Goal: Task Accomplishment & Management: Manage account settings

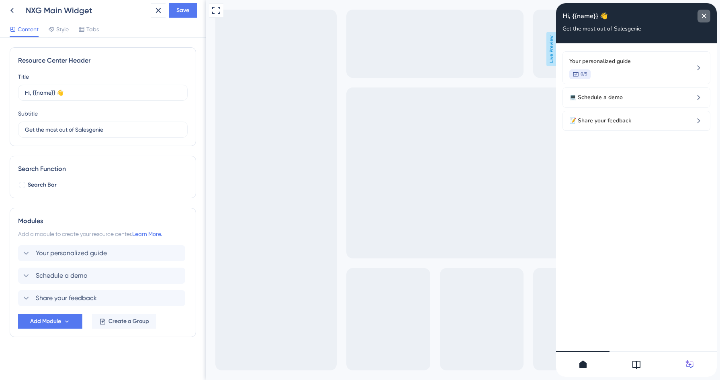
click at [703, 19] on div "close resource center" at bounding box center [703, 16] width 13 height 13
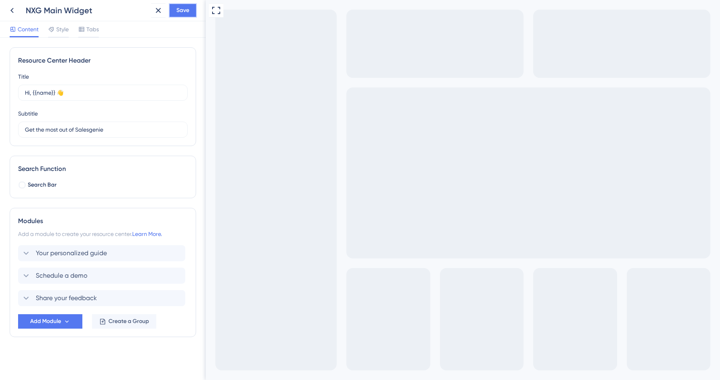
click at [180, 9] on span "Save" at bounding box center [182, 11] width 13 height 10
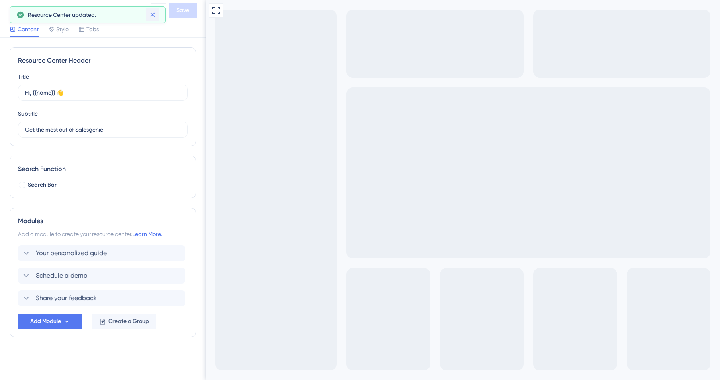
click at [149, 16] on icon at bounding box center [153, 15] width 8 height 8
click at [10, 12] on icon at bounding box center [12, 11] width 10 height 10
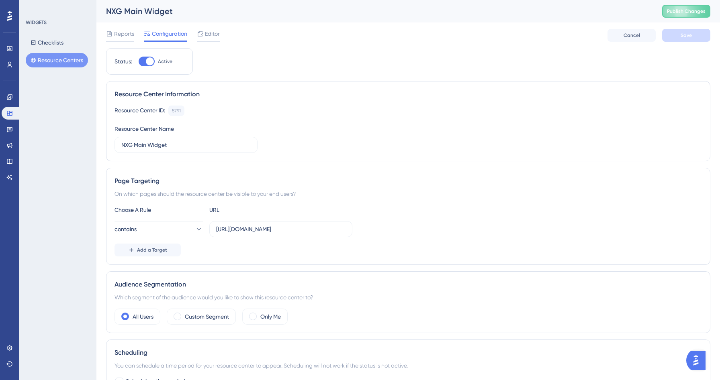
click at [52, 59] on button "Resource Centers" at bounding box center [57, 60] width 62 height 14
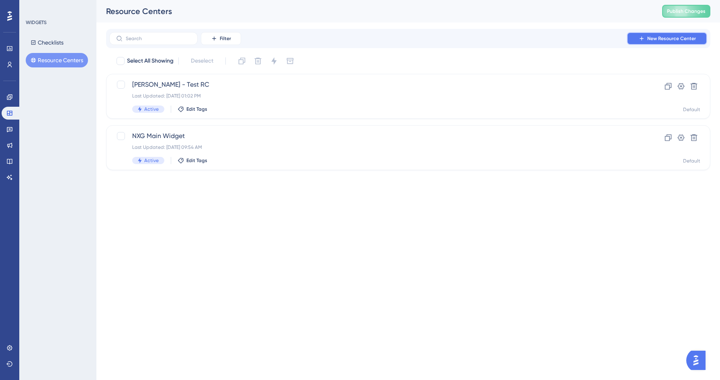
click at [686, 39] on span "New Resource Center" at bounding box center [671, 38] width 49 height 6
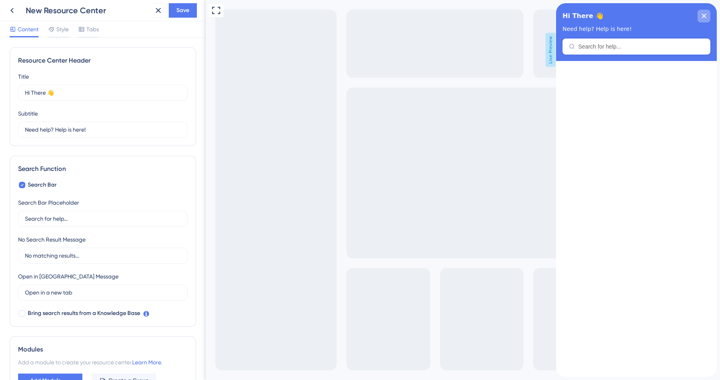
click at [710, 17] on div "close resource center" at bounding box center [703, 16] width 13 height 13
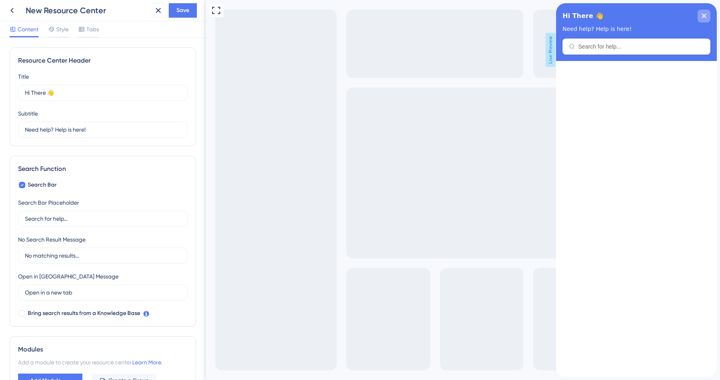
click at [705, 13] on div "close resource center" at bounding box center [703, 16] width 13 height 13
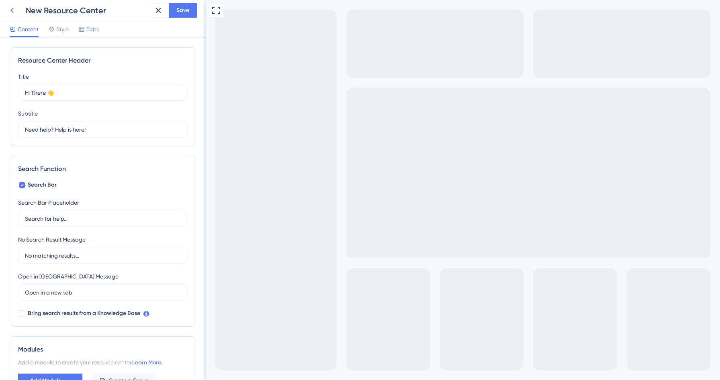
click at [12, 7] on icon at bounding box center [12, 11] width 10 height 10
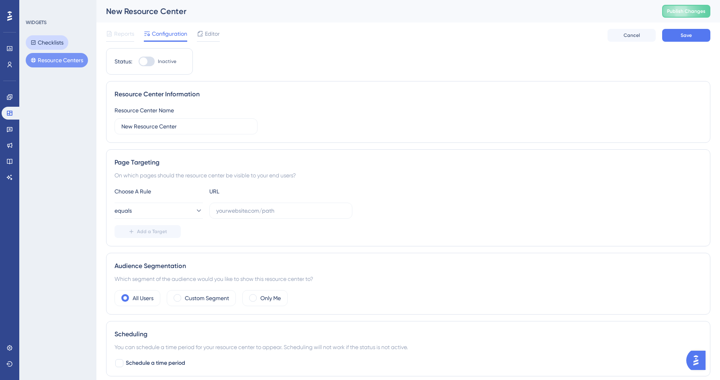
click at [49, 40] on button "Checklists" at bounding box center [47, 42] width 43 height 14
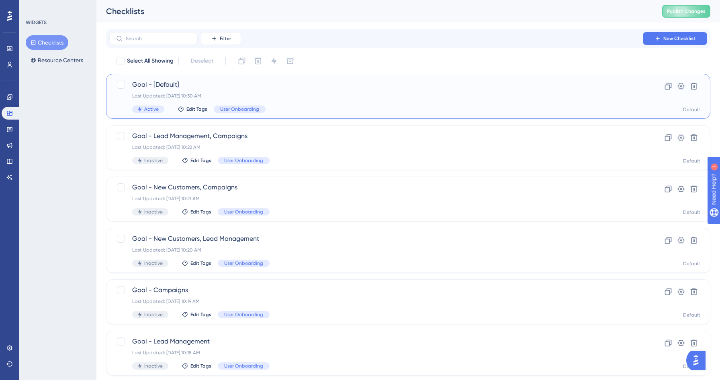
click at [305, 103] on div "Goal - [Default] Last Updated: [DATE] 10:30 AM Active Edit Tags User Onboarding" at bounding box center [376, 96] width 488 height 33
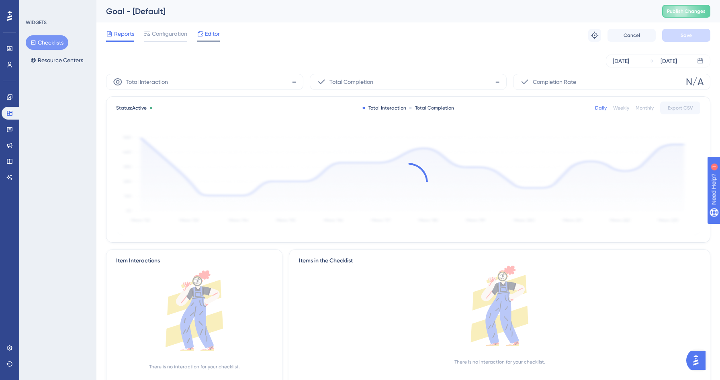
click at [207, 37] on span "Editor" at bounding box center [212, 34] width 15 height 10
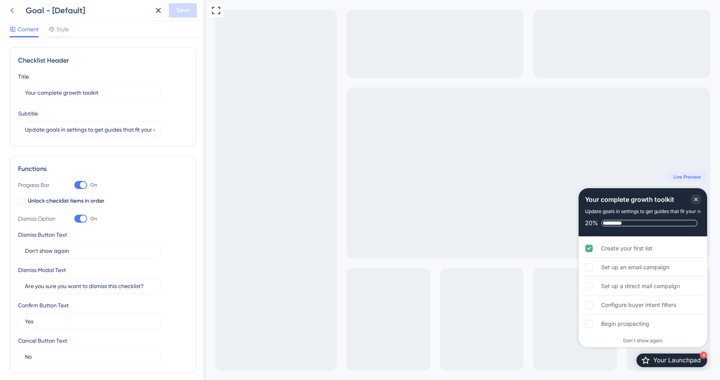
click at [11, 12] on icon at bounding box center [12, 11] width 10 height 10
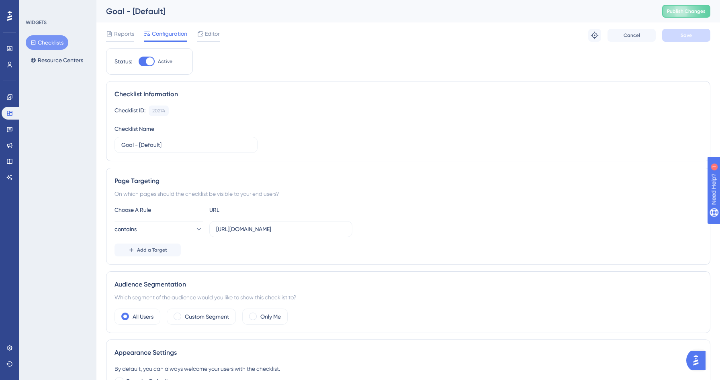
click at [48, 48] on button "Checklists" at bounding box center [47, 42] width 43 height 14
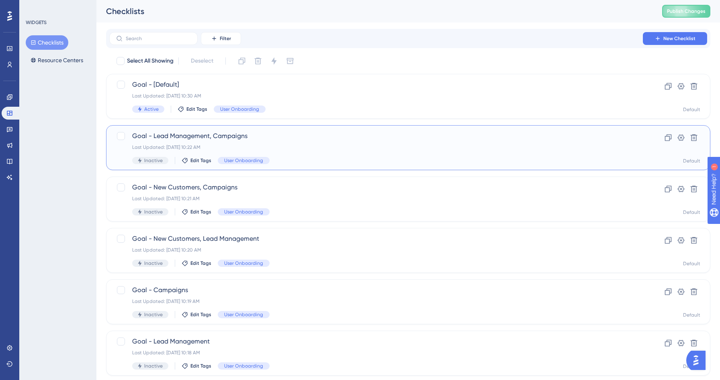
click at [305, 153] on div "Goal - Lead Management, Campaigns Last Updated: [DATE] 10:22 AM Inactive Edit T…" at bounding box center [376, 147] width 488 height 33
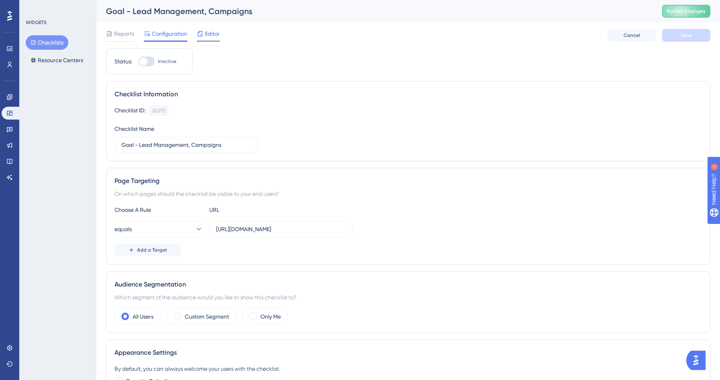
click at [210, 31] on span "Editor" at bounding box center [212, 34] width 15 height 10
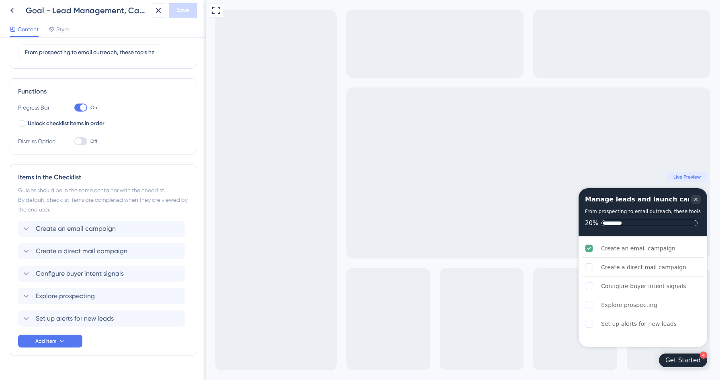
scroll to position [95, 0]
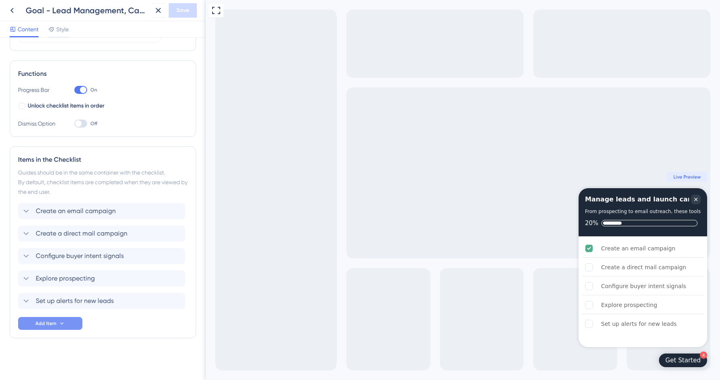
click at [51, 323] on span "Add Item" at bounding box center [45, 324] width 21 height 6
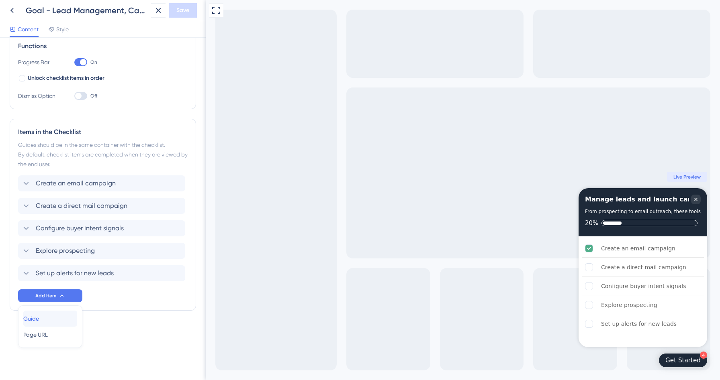
click at [50, 318] on div "Guide Guide" at bounding box center [50, 319] width 54 height 16
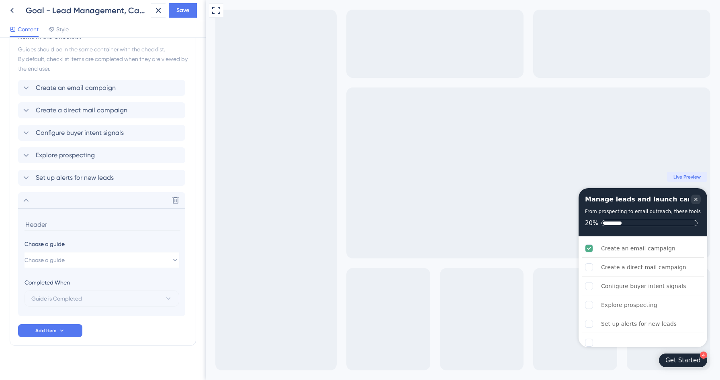
scroll to position [226, 0]
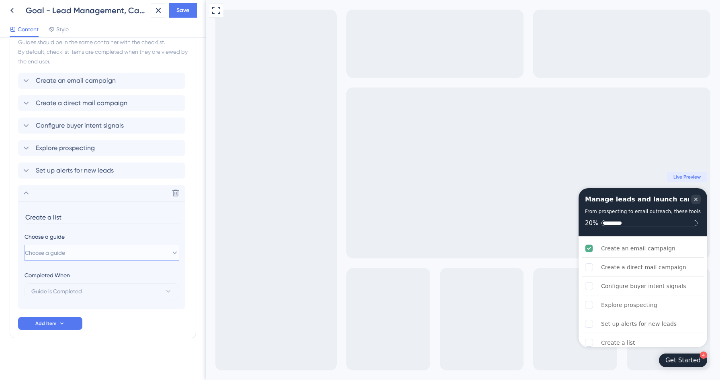
click at [54, 253] on span "Choose a guide" at bounding box center [45, 253] width 40 height 10
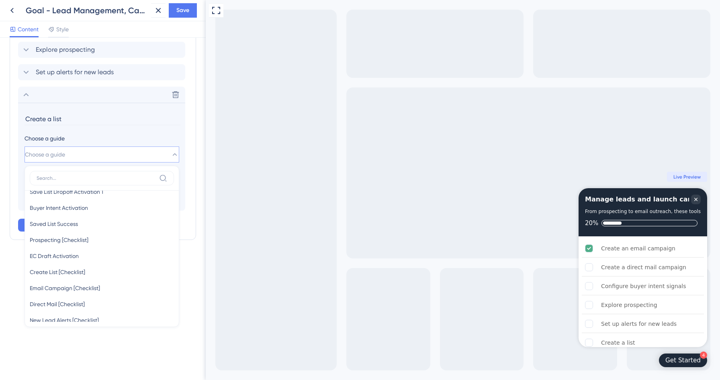
scroll to position [71, 0]
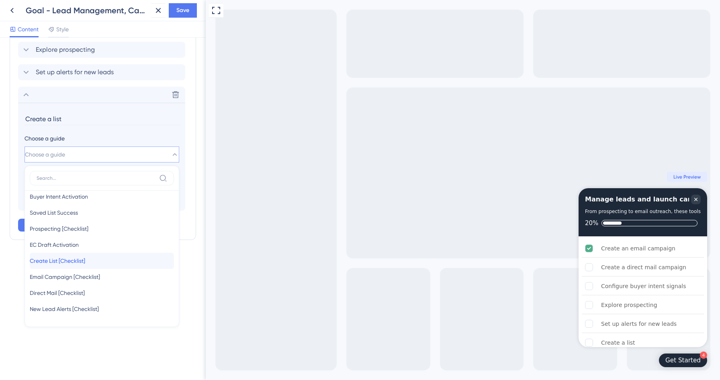
click at [77, 262] on span "Create List [Checklist]" at bounding box center [57, 261] width 55 height 10
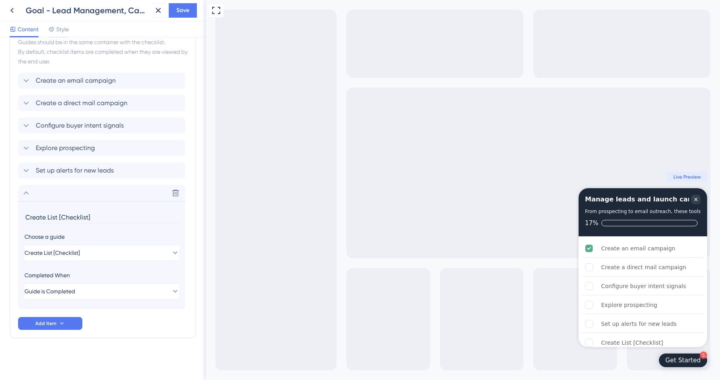
drag, startPoint x: 59, startPoint y: 218, endPoint x: 202, endPoint y: 217, distance: 142.6
click at [202, 217] on div "Checklist Header Title Manage leads and launch campaigns Subtitle From prospect…" at bounding box center [103, 209] width 206 height 343
type input "Create a list"
click at [27, 194] on icon at bounding box center [26, 193] width 10 height 10
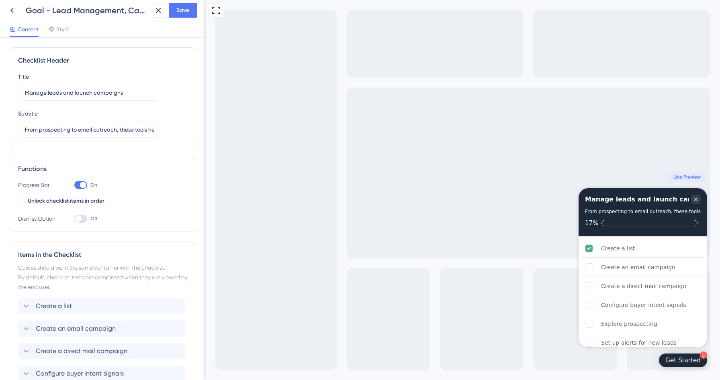
scroll to position [118, 0]
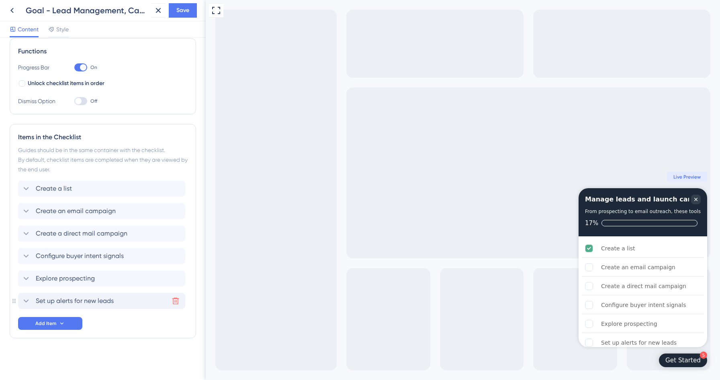
click at [170, 299] on button at bounding box center [175, 301] width 13 height 13
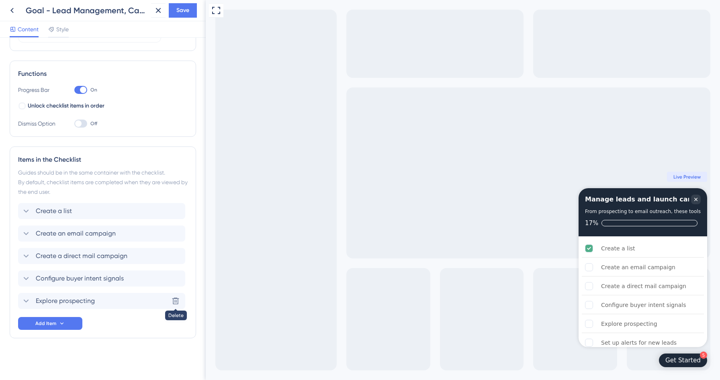
scroll to position [95, 0]
click at [180, 10] on span "Save" at bounding box center [182, 11] width 13 height 10
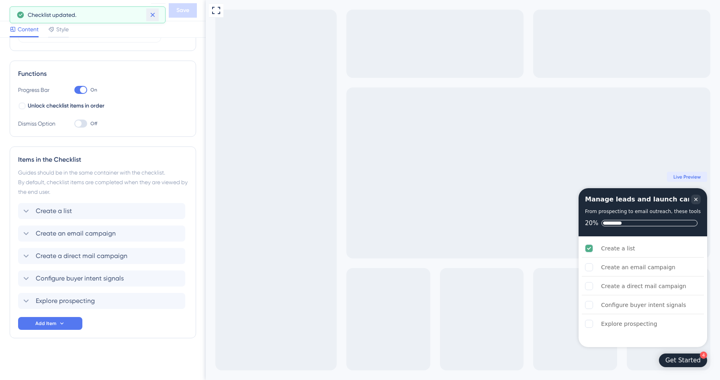
click at [155, 17] on icon at bounding box center [153, 15] width 8 height 8
click at [10, 14] on icon at bounding box center [12, 11] width 10 height 10
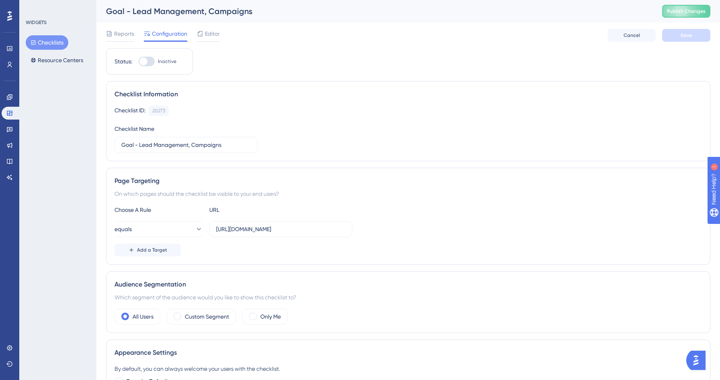
click at [59, 45] on button "Checklists" at bounding box center [47, 42] width 43 height 14
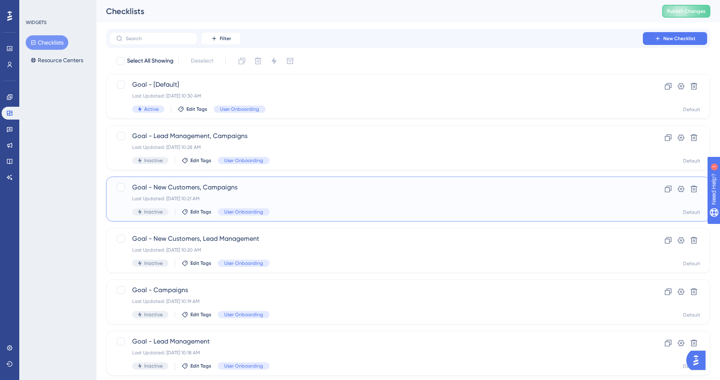
click at [315, 198] on div "Last Updated: [DATE] 10:21 AM" at bounding box center [376, 199] width 488 height 6
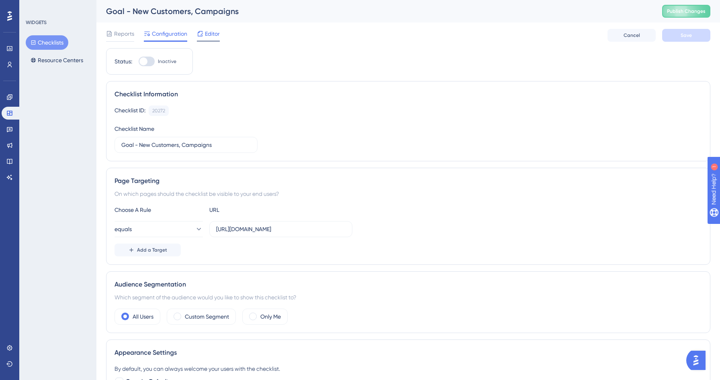
click at [205, 38] on span "Editor" at bounding box center [212, 34] width 15 height 10
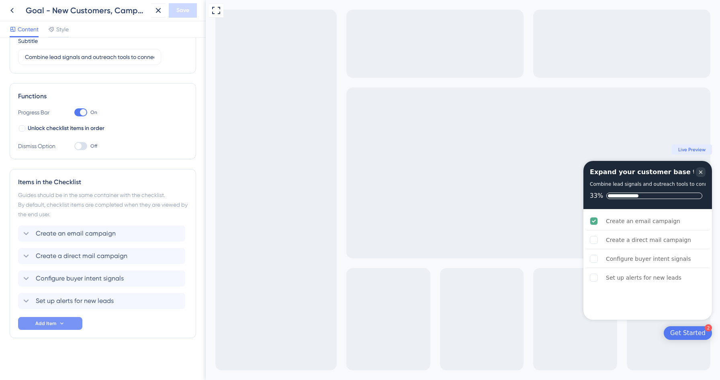
click at [55, 322] on span "Add Item" at bounding box center [45, 324] width 21 height 6
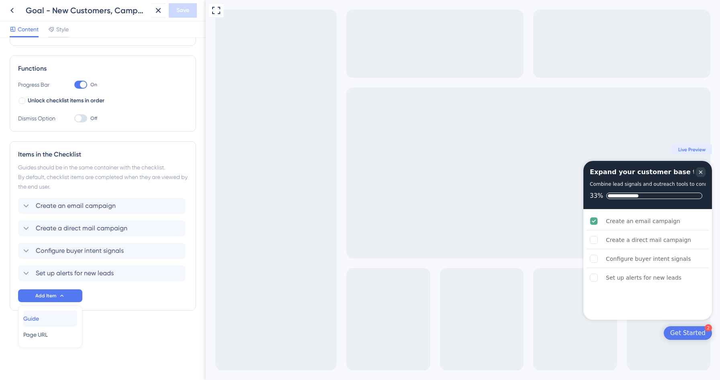
click at [39, 319] on span "Guide" at bounding box center [31, 319] width 16 height 10
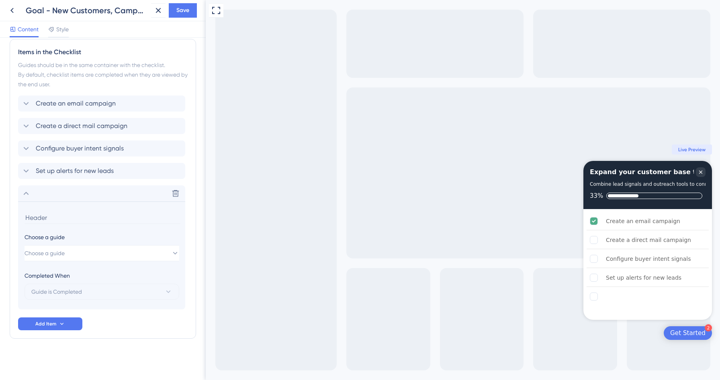
scroll to position [203, 0]
click at [85, 249] on button "Choose a guide" at bounding box center [102, 253] width 155 height 16
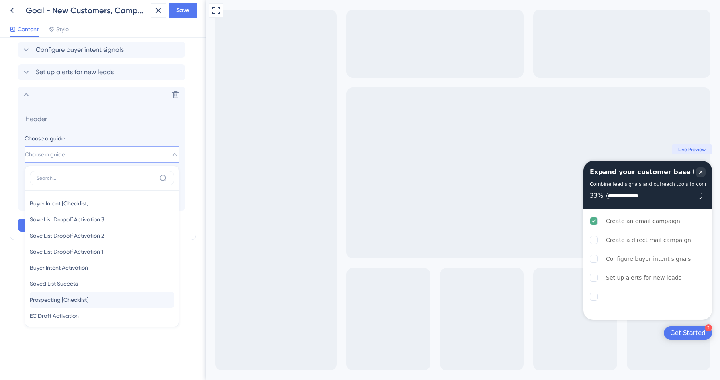
scroll to position [71, 0]
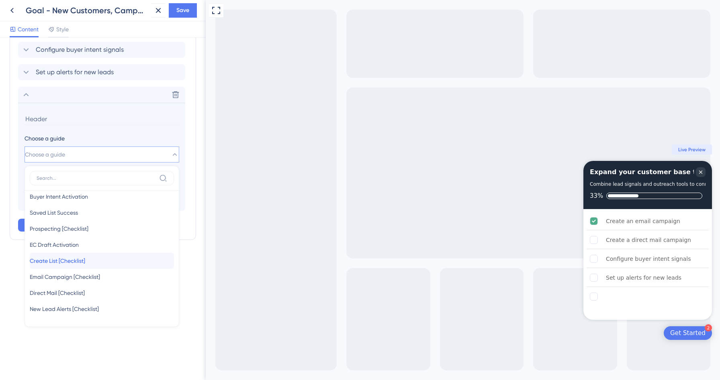
click at [81, 259] on span "Create List [Checklist]" at bounding box center [57, 261] width 55 height 10
type input "Create List [Checklist]"
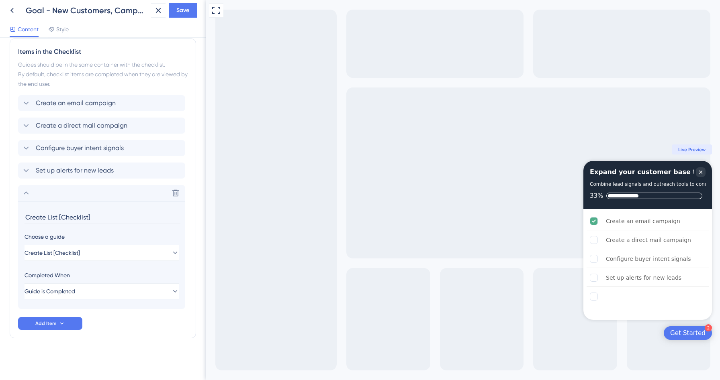
scroll to position [203, 0]
drag, startPoint x: 19, startPoint y: 194, endPoint x: 26, endPoint y: 120, distance: 74.2
click at [26, 120] on div "Create an email campaign Create a direct mail campaign Delete Configure buyer i…" at bounding box center [103, 202] width 170 height 214
click at [15, 196] on div "Items in the Checklist Guides should be in the same container with the checklis…" at bounding box center [103, 189] width 186 height 300
click at [20, 196] on div "Delete" at bounding box center [101, 193] width 167 height 16
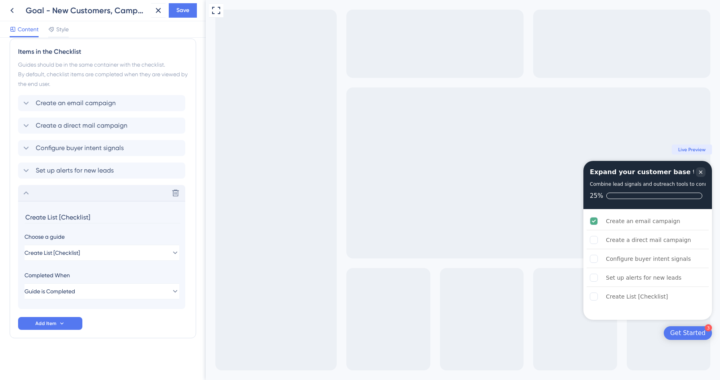
scroll to position [95, 0]
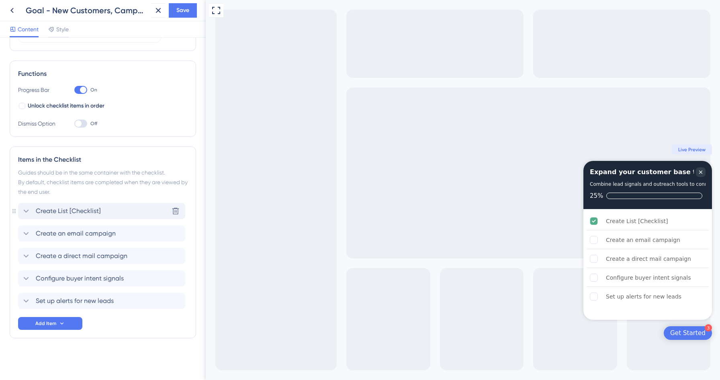
click at [67, 211] on span "Create List [Checklist]" at bounding box center [68, 212] width 65 height 10
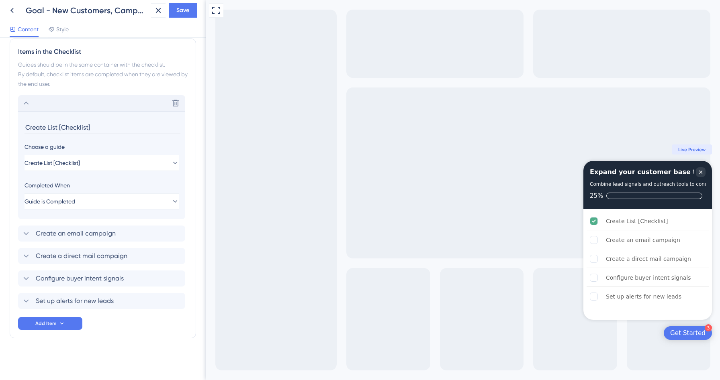
drag, startPoint x: 253, startPoint y: 128, endPoint x: 221, endPoint y: 128, distance: 31.7
type input "Create a list"
click at [186, 9] on span "Save" at bounding box center [182, 11] width 13 height 10
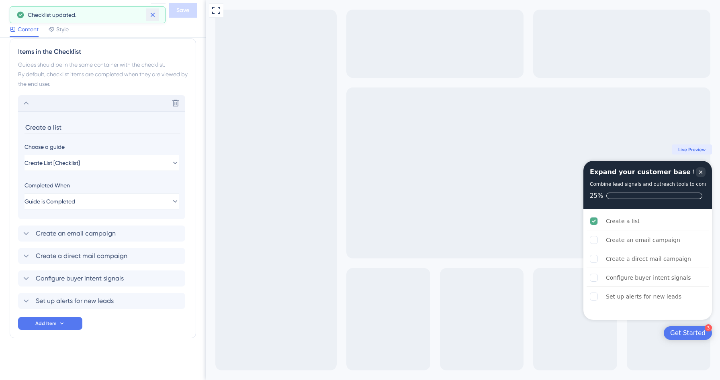
click at [152, 13] on icon at bounding box center [153, 15] width 8 height 8
click at [12, 11] on icon at bounding box center [11, 10] width 3 height 5
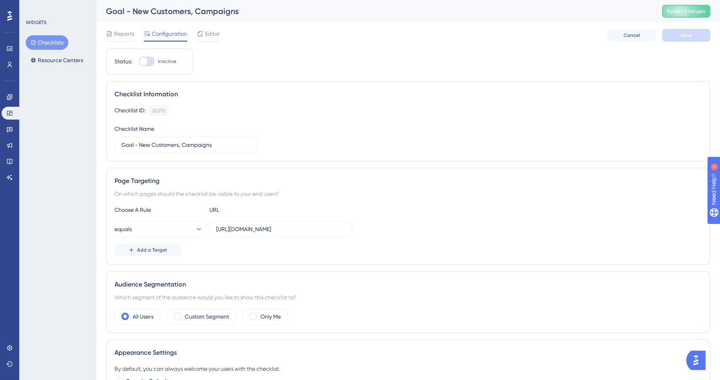
click at [49, 41] on button "Checklists" at bounding box center [47, 42] width 43 height 14
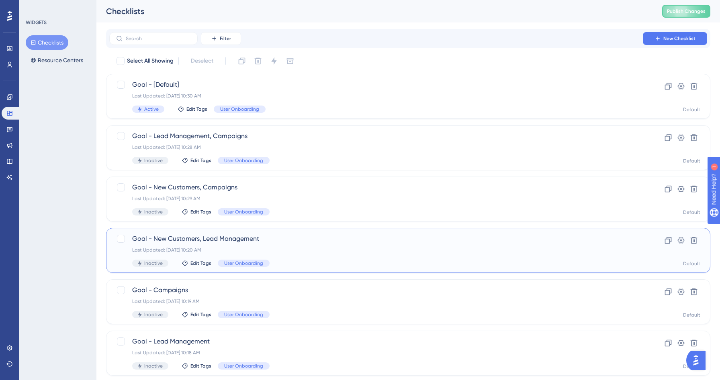
click at [311, 257] on div "Goal - New Customers, Lead Management Last Updated: [DATE] 10:20 AM Inactive Ed…" at bounding box center [376, 250] width 488 height 33
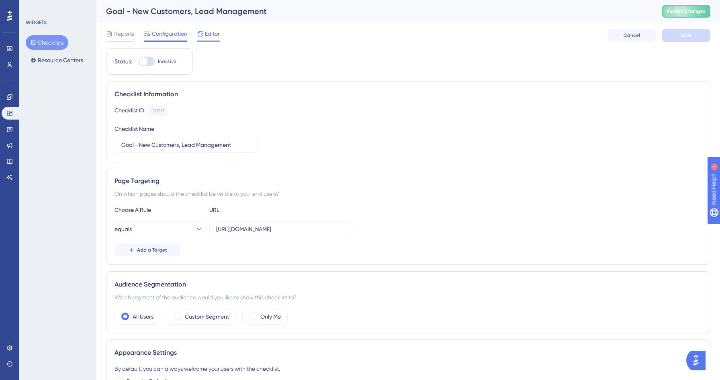
click at [214, 35] on span "Editor" at bounding box center [212, 34] width 15 height 10
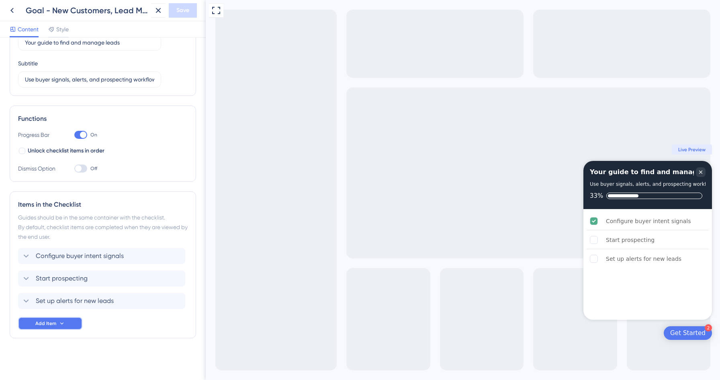
click at [39, 324] on span "Add Item" at bounding box center [45, 324] width 21 height 6
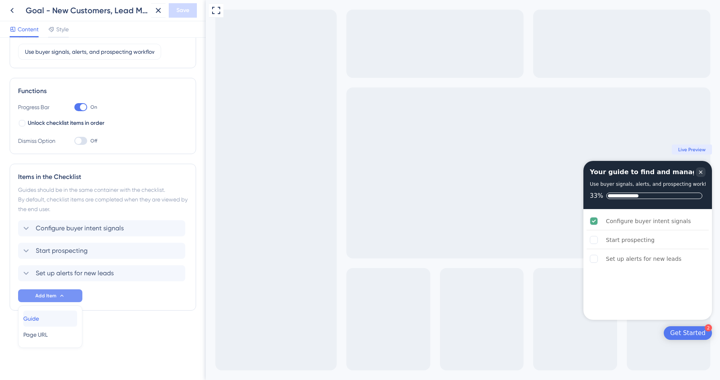
click at [39, 324] on div "Guide Guide" at bounding box center [50, 319] width 54 height 16
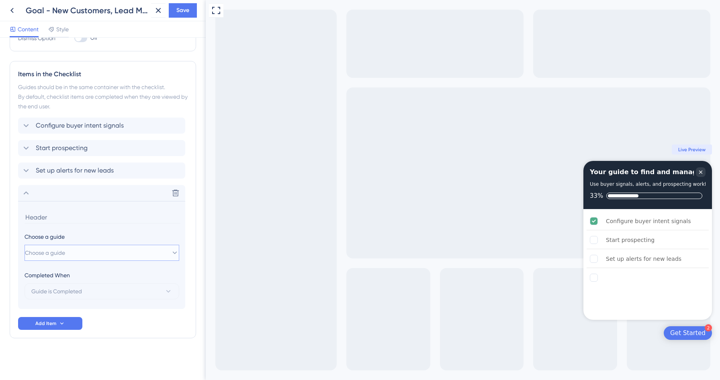
click at [79, 251] on button "Choose a guide" at bounding box center [102, 253] width 155 height 16
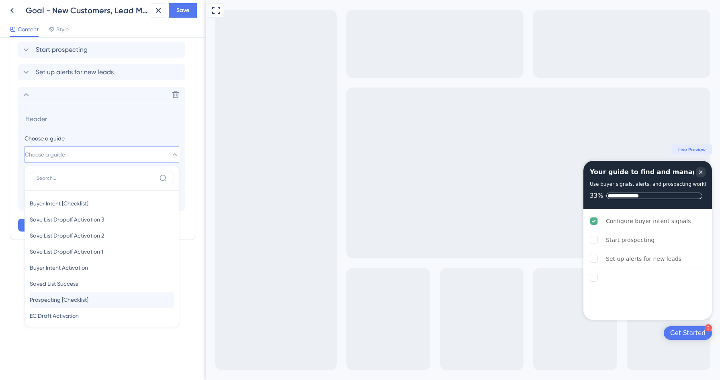
scroll to position [71, 0]
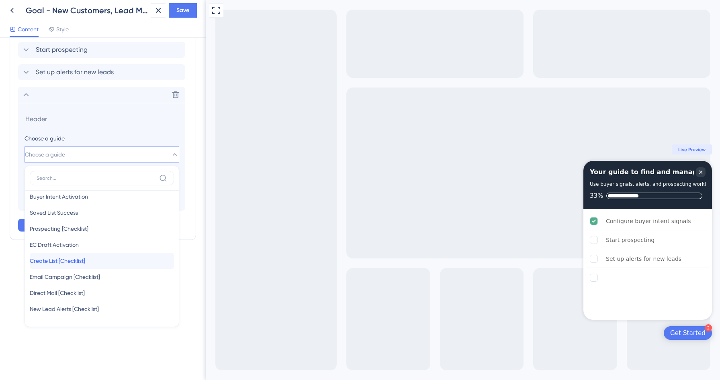
click at [80, 260] on span "Create List [Checklist]" at bounding box center [57, 261] width 55 height 10
type input "Create List [Checklist]"
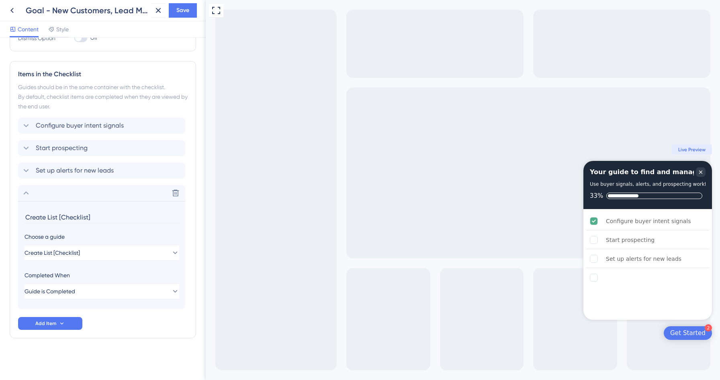
scroll to position [181, 0]
drag, startPoint x: 14, startPoint y: 196, endPoint x: 16, endPoint y: 135, distance: 61.1
click at [16, 135] on div "Items in the Checklist Guides should be in the same container with the checklis…" at bounding box center [103, 200] width 186 height 278
click at [25, 189] on icon at bounding box center [26, 193] width 10 height 10
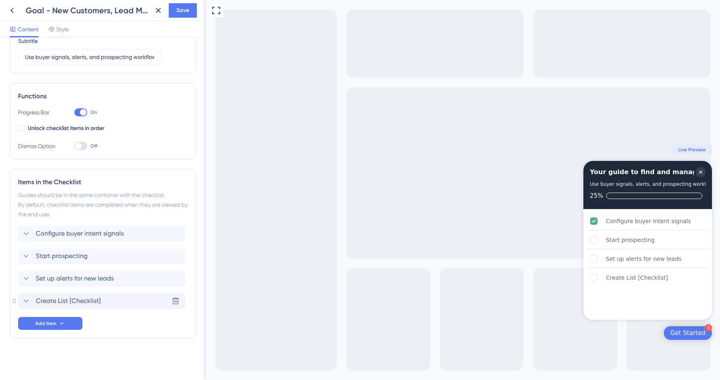
scroll to position [73, 0]
drag, startPoint x: 12, startPoint y: 301, endPoint x: 12, endPoint y: 221, distance: 80.4
drag, startPoint x: 15, startPoint y: 301, endPoint x: 18, endPoint y: 233, distance: 68.4
click at [18, 233] on div "Items in the Checklist Guides should be in the same container with the checklis…" at bounding box center [103, 254] width 186 height 170
drag, startPoint x: 19, startPoint y: 303, endPoint x: 49, endPoint y: 261, distance: 51.6
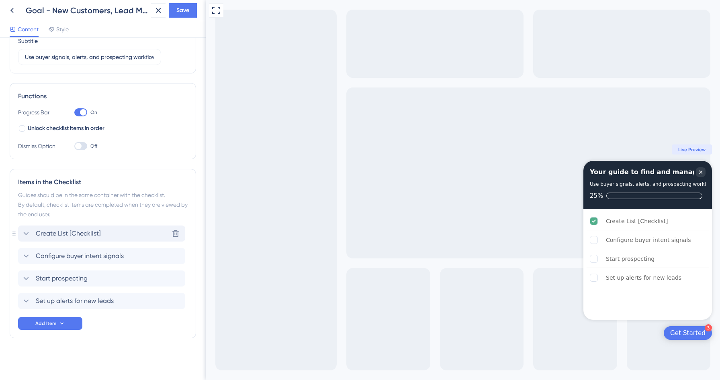
click at [97, 230] on span "Create List [Checklist]" at bounding box center [68, 234] width 65 height 10
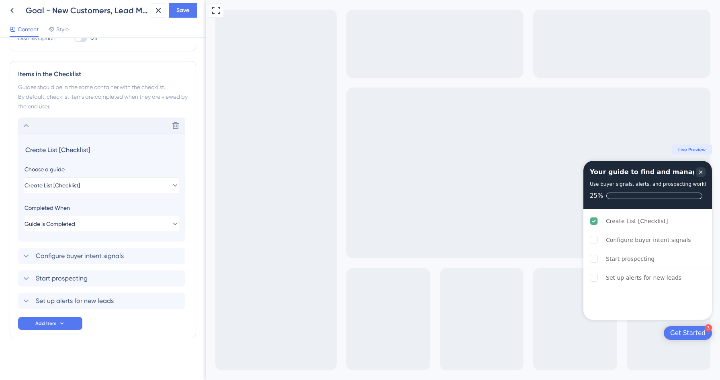
drag, startPoint x: 253, startPoint y: 147, endPoint x: 256, endPoint y: 151, distance: 4.3
type input "Create a list"
click at [25, 126] on icon at bounding box center [26, 126] width 10 height 10
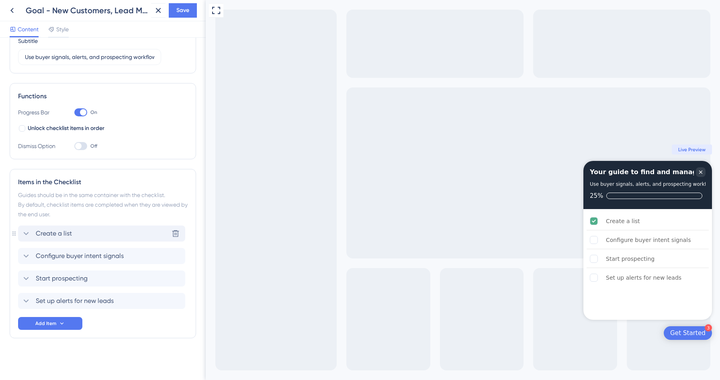
scroll to position [73, 0]
click at [179, 15] on span "Save" at bounding box center [182, 11] width 13 height 10
click at [153, 14] on icon at bounding box center [153, 15] width 8 height 8
click at [9, 8] on icon at bounding box center [12, 11] width 10 height 10
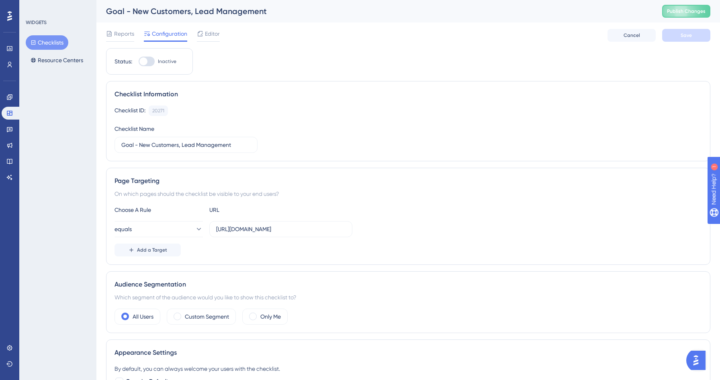
click at [53, 40] on button "Checklists" at bounding box center [47, 42] width 43 height 14
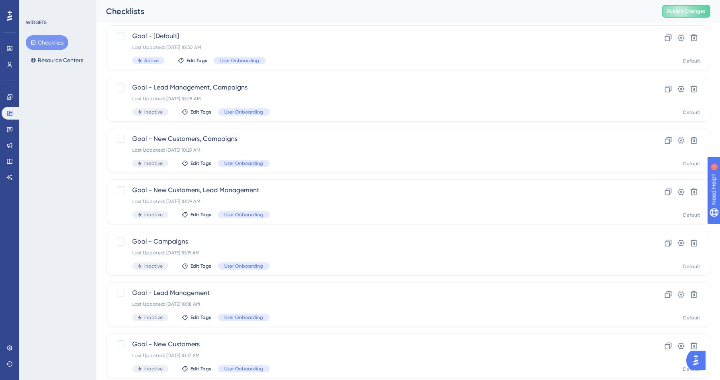
scroll to position [73, 0]
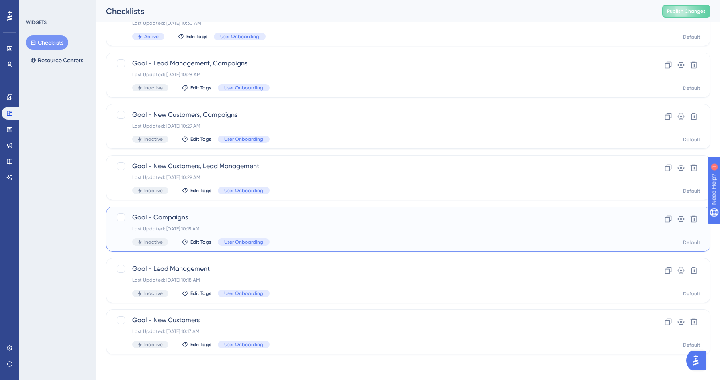
click at [262, 237] on div "Goal - Campaigns Last Updated: [DATE] 10:19 AM Inactive Edit Tags User Onboardi…" at bounding box center [376, 229] width 488 height 33
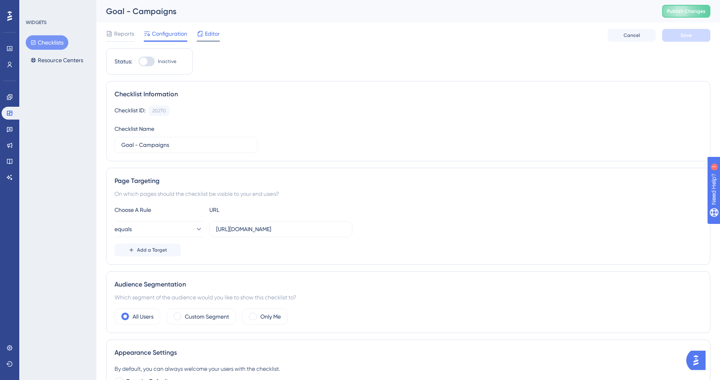
click at [203, 37] on div "Editor" at bounding box center [208, 34] width 23 height 10
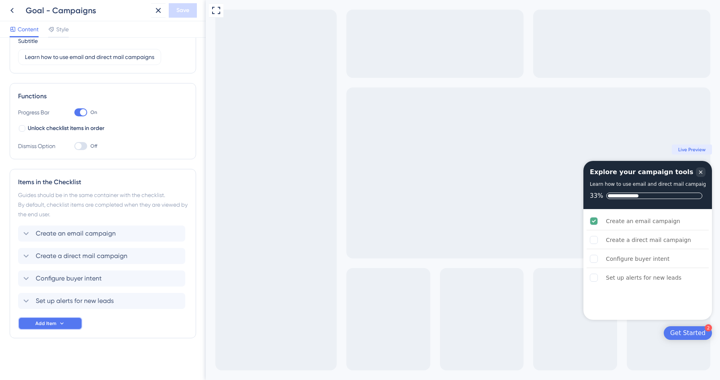
click at [42, 325] on span "Add Item" at bounding box center [45, 324] width 21 height 6
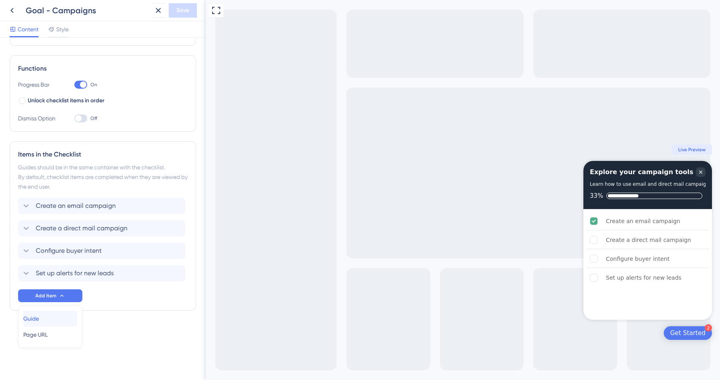
click at [39, 322] on span "Guide" at bounding box center [31, 319] width 16 height 10
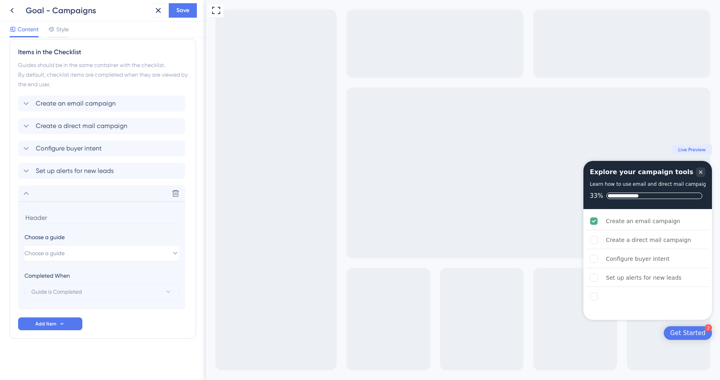
scroll to position [203, 0]
click at [152, 249] on button "Choose a guide" at bounding box center [102, 253] width 155 height 16
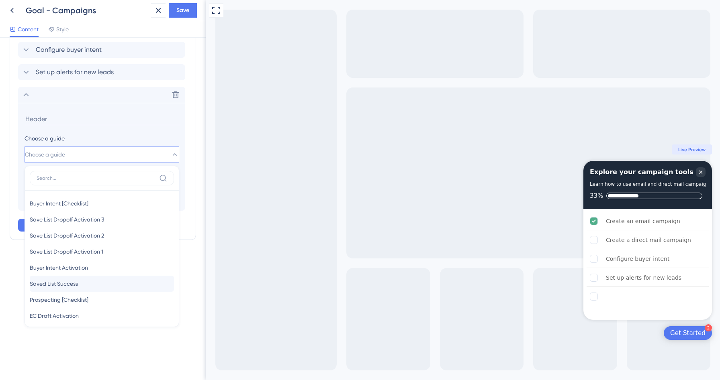
scroll to position [71, 0]
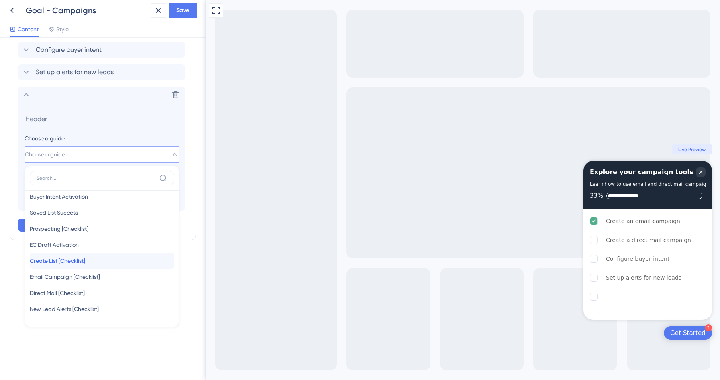
click at [85, 260] on span "Create List [Checklist]" at bounding box center [57, 261] width 55 height 10
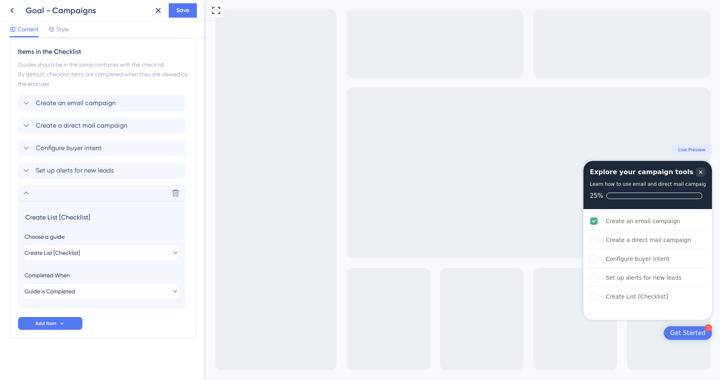
drag, startPoint x: 48, startPoint y: 214, endPoint x: 153, endPoint y: 213, distance: 104.5
click at [153, 213] on input "Create List [Checklist]" at bounding box center [103, 217] width 156 height 12
type input "Create a list"
click at [24, 194] on icon at bounding box center [26, 193] width 10 height 10
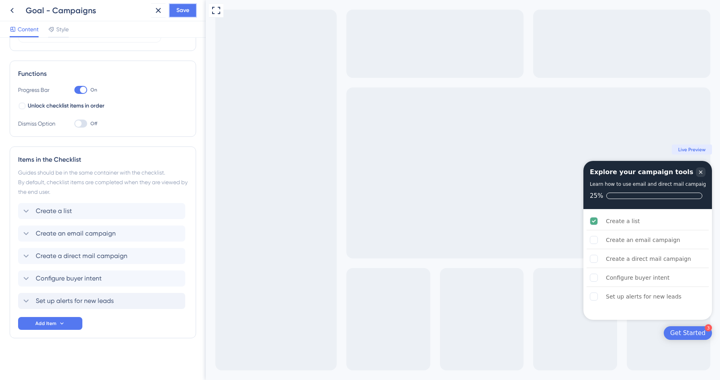
click at [184, 15] on span "Save" at bounding box center [182, 11] width 13 height 10
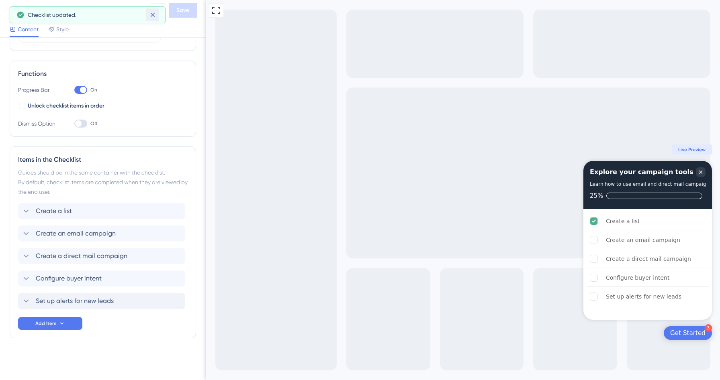
click at [156, 14] on icon at bounding box center [153, 15] width 8 height 8
click at [9, 13] on icon at bounding box center [12, 11] width 10 height 10
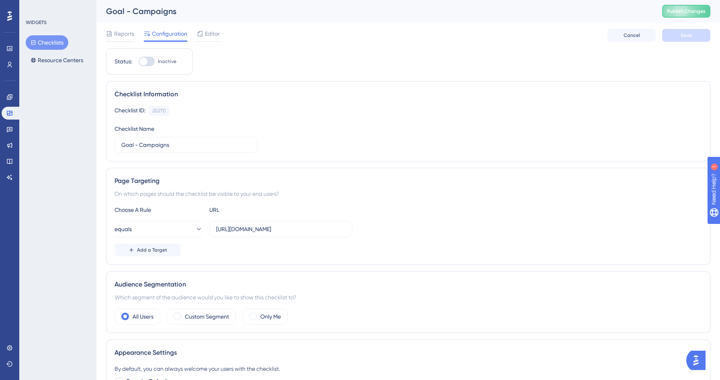
click at [54, 38] on button "Checklists" at bounding box center [47, 42] width 43 height 14
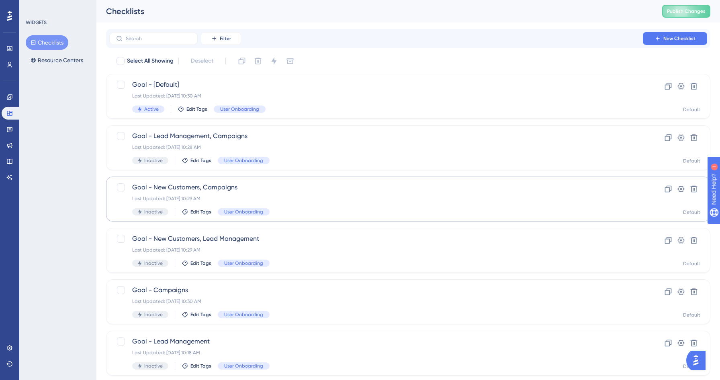
scroll to position [73, 0]
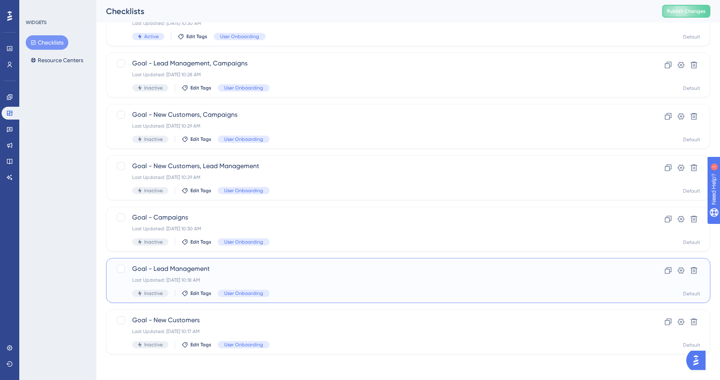
click at [239, 282] on div "Last Updated: [DATE] 10:18 AM" at bounding box center [376, 280] width 488 height 6
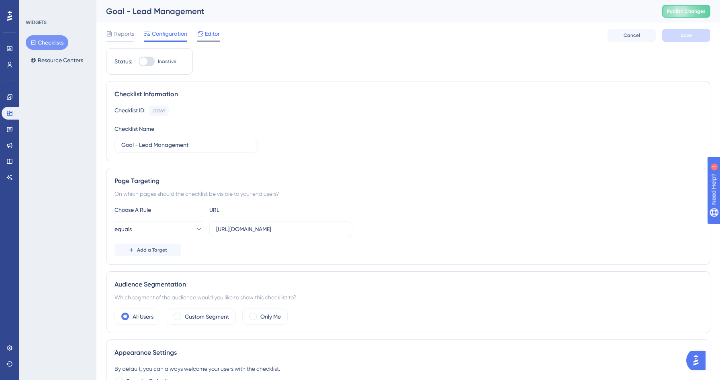
click at [207, 36] on span "Editor" at bounding box center [212, 34] width 15 height 10
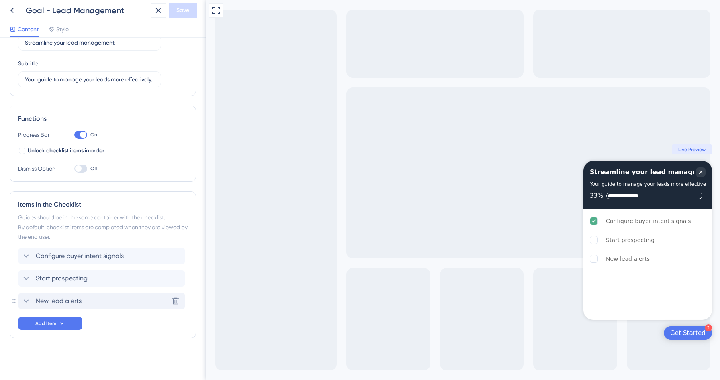
click at [66, 301] on span "New lead alerts" at bounding box center [59, 302] width 46 height 10
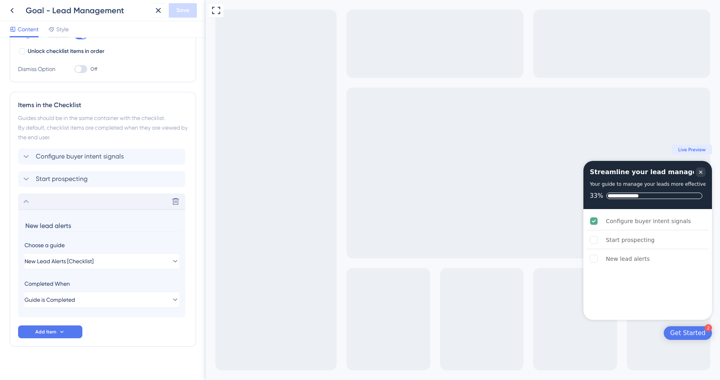
scroll to position [158, 0]
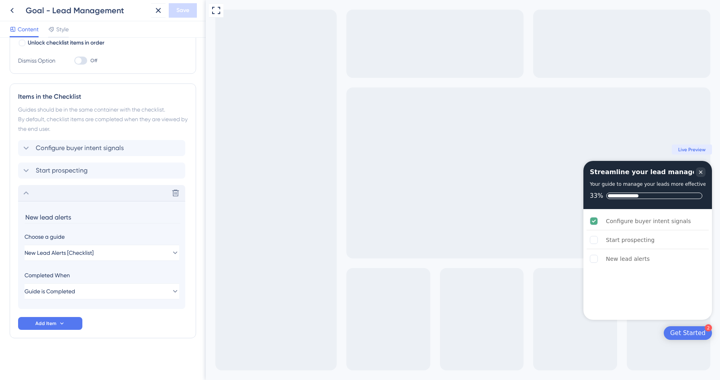
drag, startPoint x: 81, startPoint y: 219, endPoint x: 0, endPoint y: 218, distance: 80.8
click at [0, 218] on div "Checklist Header Title Streamline your lead management Subtitle Your guide to m…" at bounding box center [103, 209] width 206 height 343
type input "Set up new lead alerts"
click at [27, 192] on icon at bounding box center [26, 193] width 10 height 10
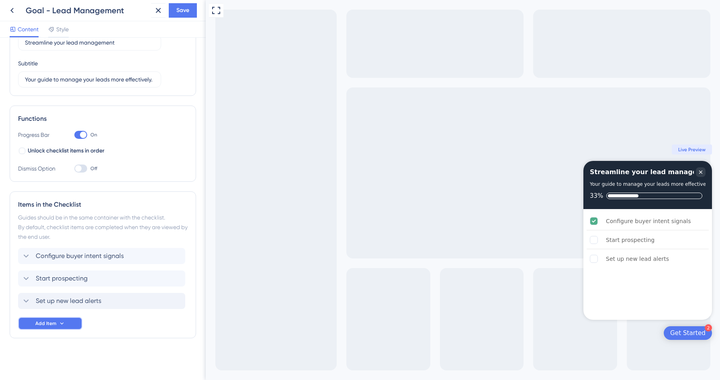
click at [33, 323] on button "Add Item" at bounding box center [50, 323] width 64 height 13
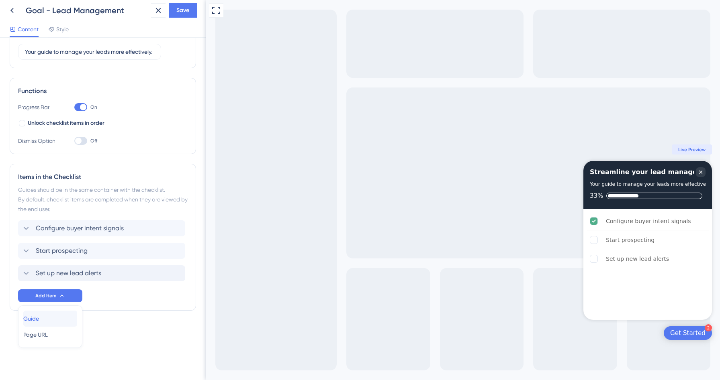
click at [39, 315] on span "Guide" at bounding box center [31, 319] width 16 height 10
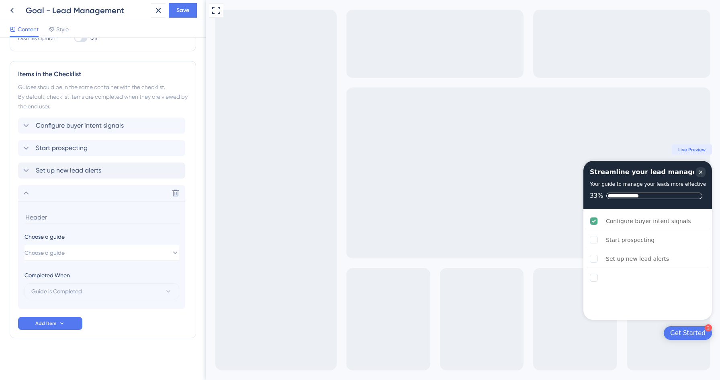
click at [72, 241] on div "Choose a guide" at bounding box center [102, 237] width 154 height 10
click at [65, 252] on span "Choose a guide" at bounding box center [45, 253] width 40 height 10
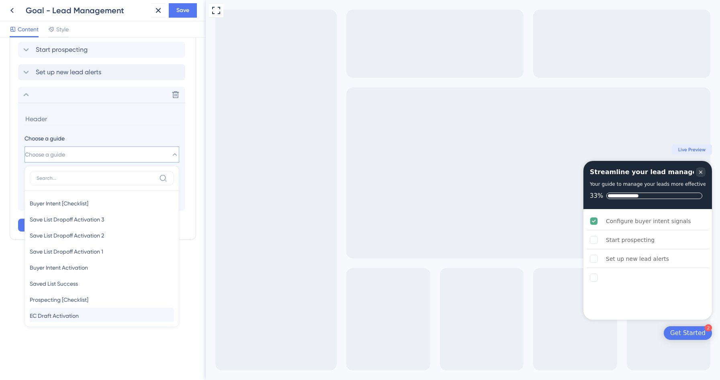
scroll to position [71, 0]
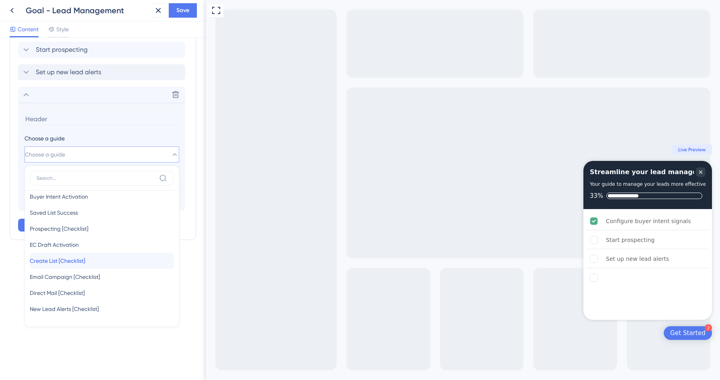
click at [71, 262] on span "Create List [Checklist]" at bounding box center [57, 261] width 55 height 10
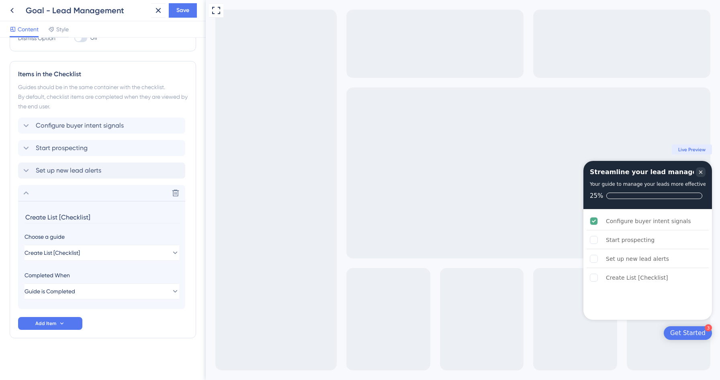
click at [49, 220] on input "Create List [Checklist]" at bounding box center [103, 217] width 156 height 12
drag, startPoint x: 47, startPoint y: 214, endPoint x: 192, endPoint y: 216, distance: 145.1
click at [192, 216] on div "Items in the Checklist Guides should be in the same container with the checklis…" at bounding box center [103, 200] width 186 height 278
type input "Create a list"
click at [26, 192] on icon at bounding box center [26, 193] width 10 height 10
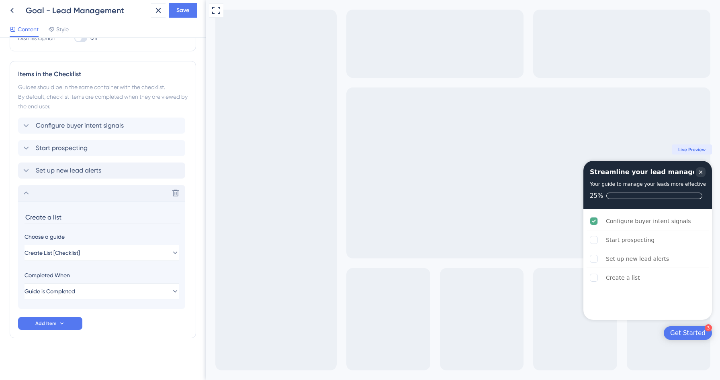
scroll to position [73, 0]
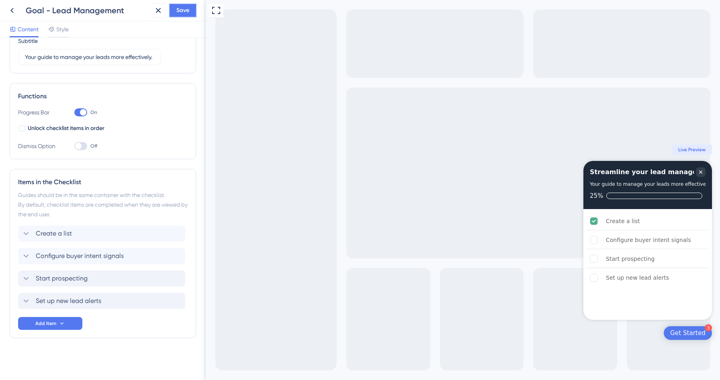
click at [186, 8] on span "Save" at bounding box center [182, 11] width 13 height 10
click at [155, 16] on icon at bounding box center [153, 15] width 8 height 8
click at [14, 10] on icon at bounding box center [12, 11] width 10 height 10
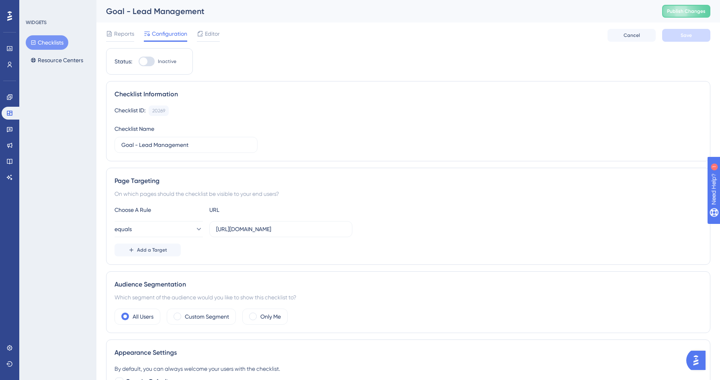
click at [57, 49] on button "Checklists" at bounding box center [47, 42] width 43 height 14
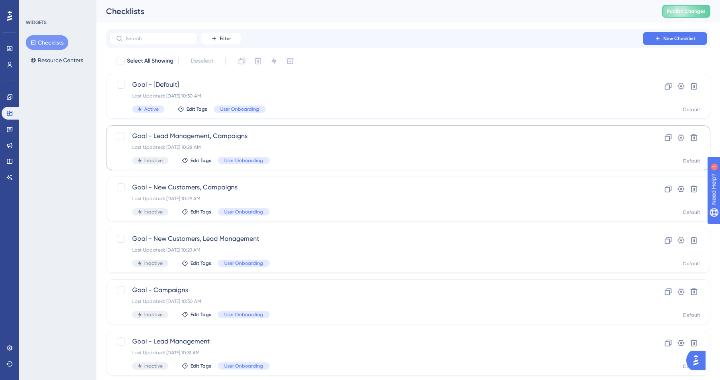
scroll to position [73, 0]
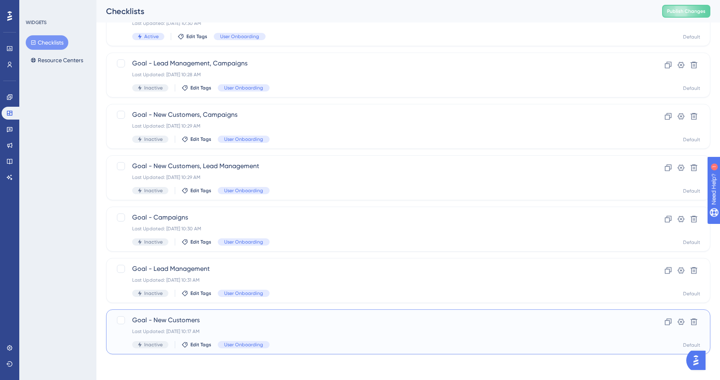
click at [274, 321] on span "Goal - New Customers" at bounding box center [376, 321] width 488 height 10
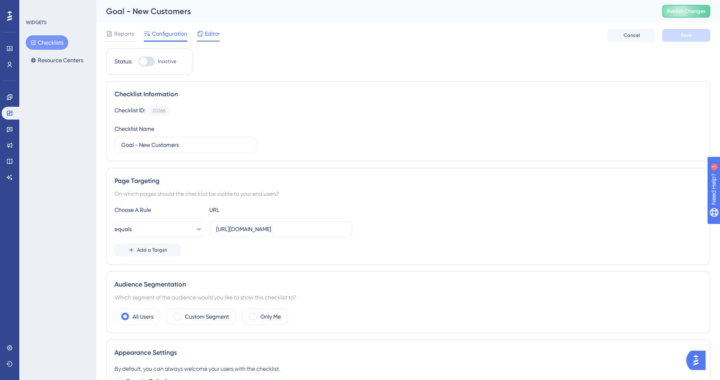
click at [204, 32] on div "Editor" at bounding box center [208, 34] width 23 height 10
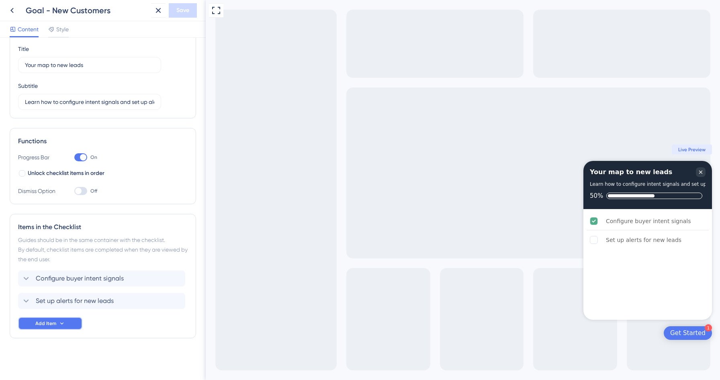
click at [50, 324] on span "Add Item" at bounding box center [45, 324] width 21 height 6
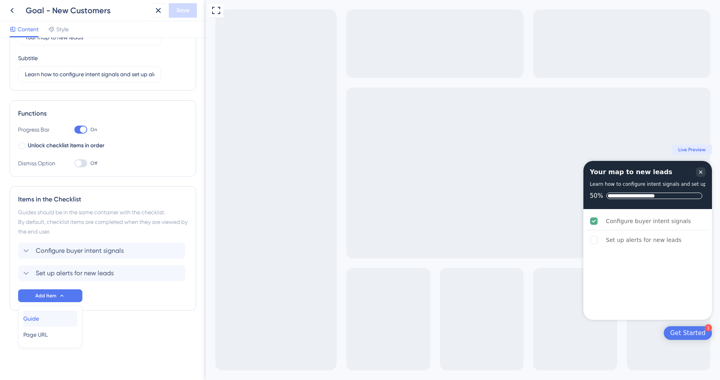
click at [51, 323] on div "Guide Guide" at bounding box center [50, 319] width 54 height 16
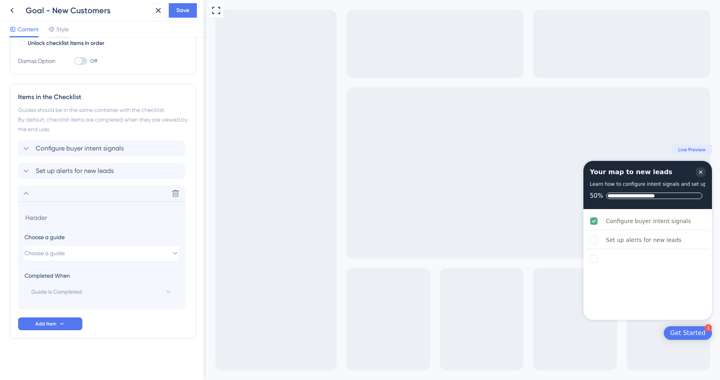
scroll to position [158, 0]
click at [60, 270] on section "Choose a guide Choose a guide Completed When Guide is Completed" at bounding box center [101, 255] width 167 height 108
click at [63, 260] on button "Choose a guide" at bounding box center [102, 253] width 155 height 16
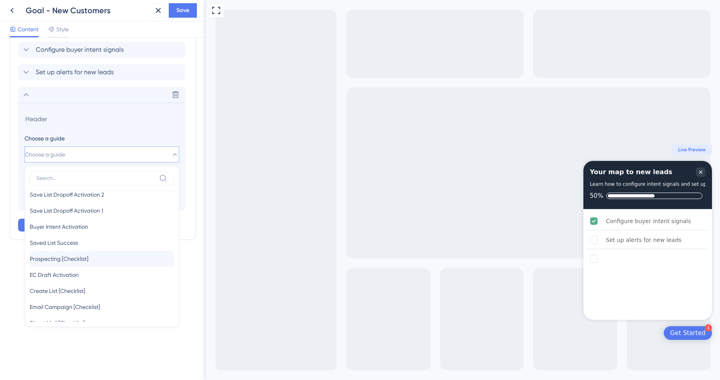
scroll to position [71, 0]
click at [94, 260] on div "Create List [Checklist] Create List [Checklist]" at bounding box center [102, 261] width 144 height 16
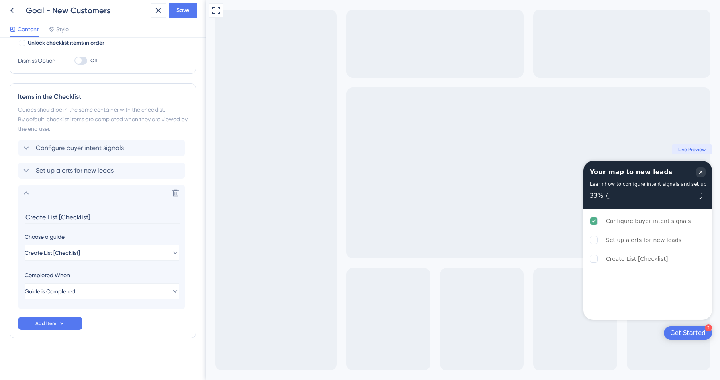
drag, startPoint x: 93, startPoint y: 218, endPoint x: 47, endPoint y: 215, distance: 45.9
click at [47, 215] on input "Create List [Checklist]" at bounding box center [103, 217] width 156 height 12
type input "Create a list"
click at [28, 191] on icon at bounding box center [26, 193] width 10 height 10
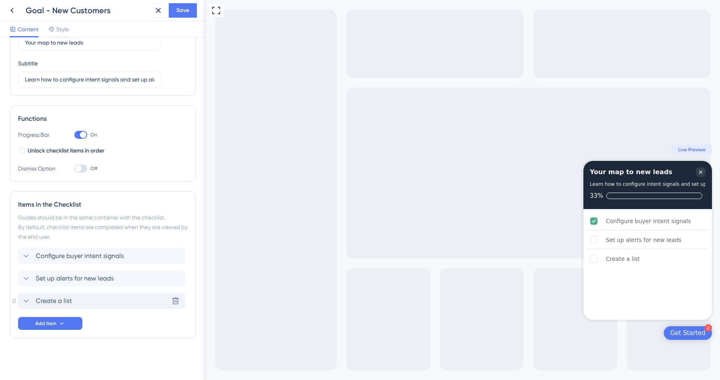
scroll to position [50, 0]
drag, startPoint x: 14, startPoint y: 302, endPoint x: 27, endPoint y: 283, distance: 22.5
click at [27, 283] on div "Items in the Checklist Guides should be in the same container with the checklis…" at bounding box center [103, 265] width 186 height 147
click at [15, 302] on div "Items in the Checklist Guides should be in the same container with the checklis…" at bounding box center [103, 265] width 186 height 147
click at [181, 5] on button "Save" at bounding box center [183, 10] width 28 height 14
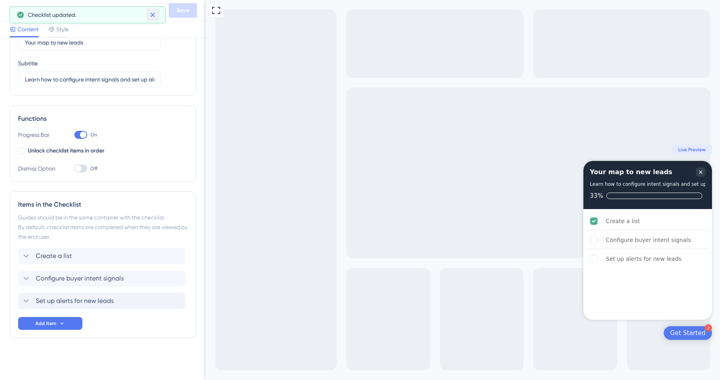
click at [151, 14] on icon at bounding box center [153, 15] width 8 height 8
click at [15, 10] on icon at bounding box center [12, 11] width 10 height 10
